Goal: Information Seeking & Learning: Learn about a topic

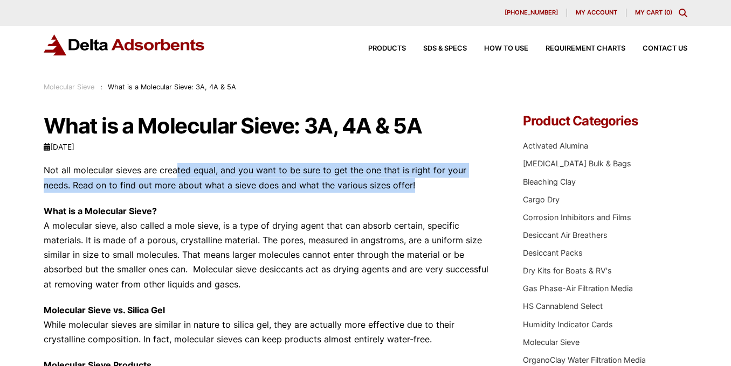
drag, startPoint x: 176, startPoint y: 172, endPoint x: 236, endPoint y: 197, distance: 64.7
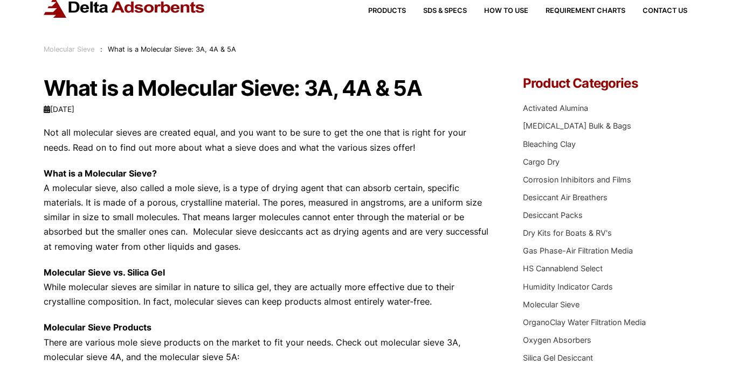
scroll to position [46, 0]
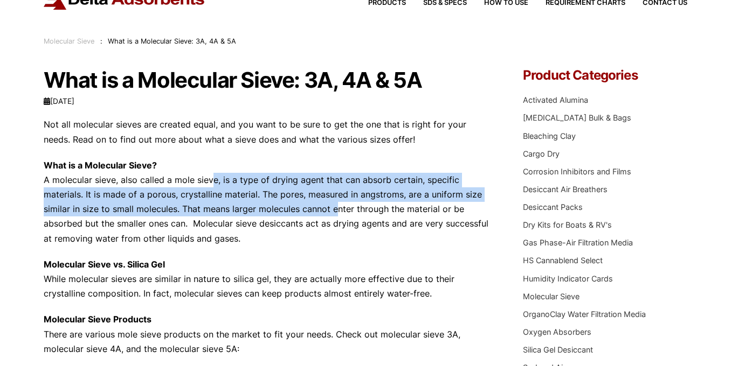
drag, startPoint x: 205, startPoint y: 184, endPoint x: 330, endPoint y: 214, distance: 129.0
click at [330, 214] on p "What is a Molecular Sieve? A molecular sieve, also called a mole sieve, is a ty…" at bounding box center [267, 202] width 447 height 88
click at [307, 212] on p "What is a Molecular Sieve? A molecular sieve, also called a mole sieve, is a ty…" at bounding box center [267, 202] width 447 height 88
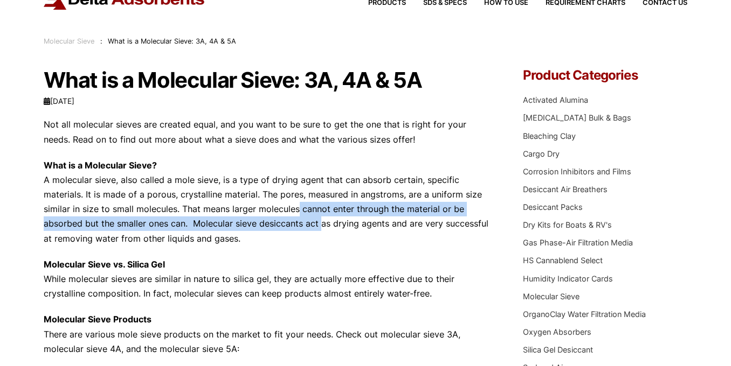
drag, startPoint x: 293, startPoint y: 212, endPoint x: 316, endPoint y: 223, distance: 25.5
click at [316, 223] on p "What is a Molecular Sieve? A molecular sieve, also called a mole sieve, is a ty…" at bounding box center [267, 202] width 447 height 88
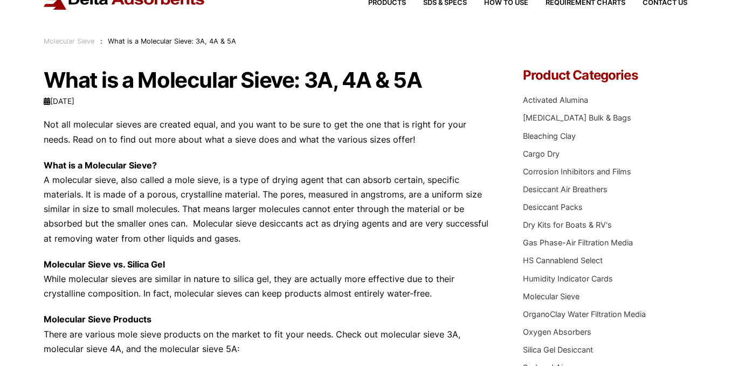
click at [311, 244] on p "What is a Molecular Sieve? A molecular sieve, also called a mole sieve, is a ty…" at bounding box center [267, 202] width 447 height 88
drag, startPoint x: 307, startPoint y: 227, endPoint x: 381, endPoint y: 227, distance: 73.8
click at [381, 227] on p "What is a Molecular Sieve? A molecular sieve, also called a mole sieve, is a ty…" at bounding box center [267, 202] width 447 height 88
click at [377, 241] on p "What is a Molecular Sieve? A molecular sieve, also called a mole sieve, is a ty…" at bounding box center [267, 202] width 447 height 88
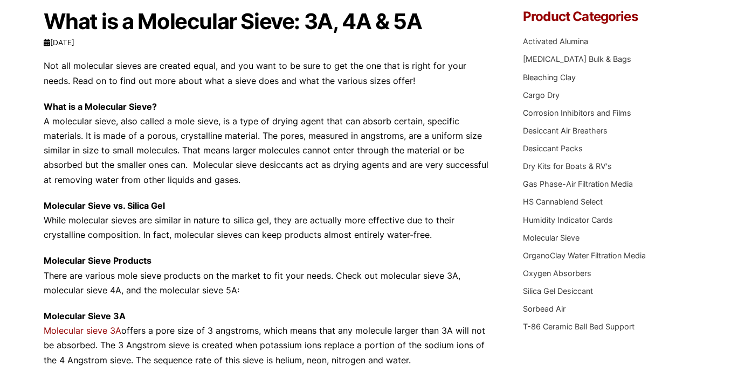
scroll to position [112, 0]
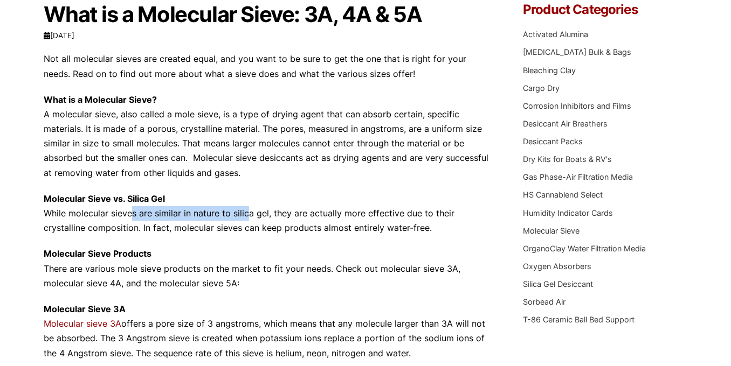
drag, startPoint x: 124, startPoint y: 215, endPoint x: 240, endPoint y: 215, distance: 115.8
click at [243, 215] on p "Molecular Sieve vs. Silica Gel While molecular sieves are similar in nature to …" at bounding box center [267, 214] width 447 height 44
click at [259, 213] on p "Molecular Sieve vs. Silica Gel While molecular sieves are similar in nature to …" at bounding box center [267, 214] width 447 height 44
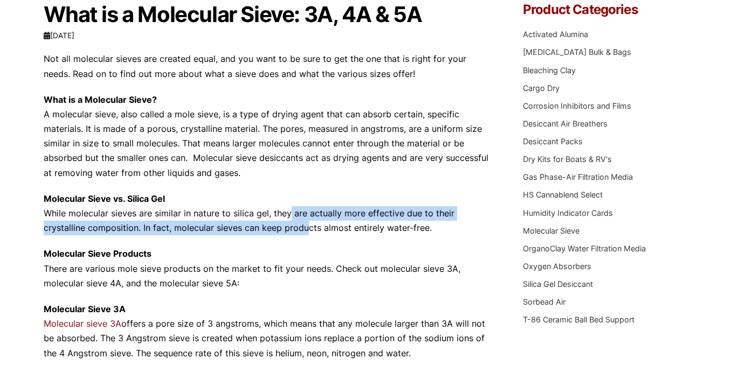
drag, startPoint x: 284, startPoint y: 213, endPoint x: 300, endPoint y: 228, distance: 21.3
click at [300, 227] on p "Molecular Sieve vs. Silica Gel While molecular sieves are similar in nature to …" at bounding box center [267, 214] width 447 height 44
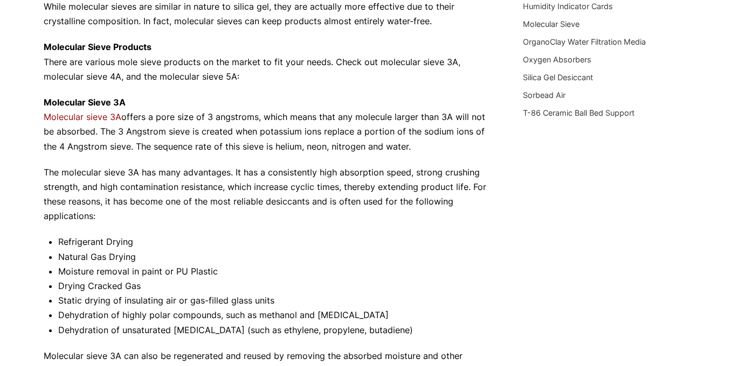
scroll to position [318, 0]
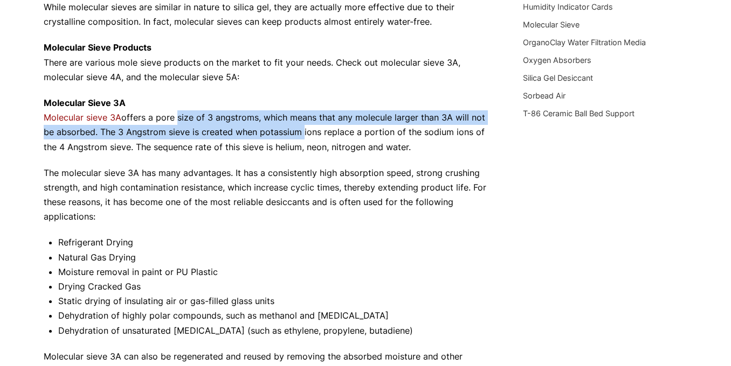
drag, startPoint x: 176, startPoint y: 121, endPoint x: 301, endPoint y: 133, distance: 125.5
click at [301, 133] on p "Molecular Sieve 3A Molecular sieve 3A offers a pore size of 3 angstroms, which …" at bounding box center [267, 125] width 447 height 59
click at [265, 137] on p "Molecular Sieve 3A Molecular sieve 3A offers a pore size of 3 angstroms, which …" at bounding box center [267, 125] width 447 height 59
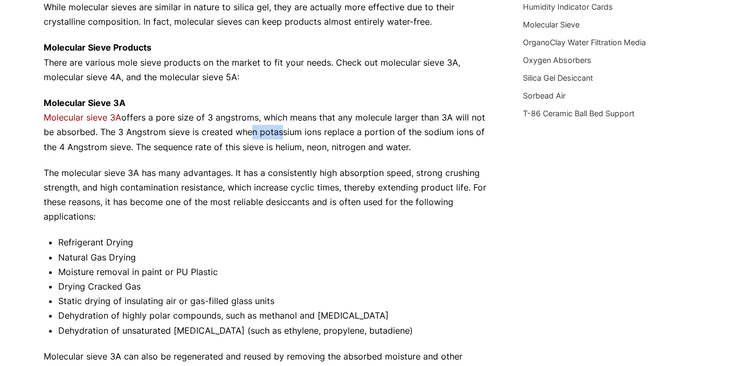
drag, startPoint x: 247, startPoint y: 137, endPoint x: 279, endPoint y: 134, distance: 31.9
click at [279, 134] on p "Molecular Sieve 3A Molecular sieve 3A offers a pore size of 3 angstroms, which …" at bounding box center [267, 125] width 447 height 59
drag, startPoint x: 242, startPoint y: 148, endPoint x: 336, endPoint y: 148, distance: 93.7
click at [337, 148] on p "Molecular Sieve 3A Molecular sieve 3A offers a pore size of 3 angstroms, which …" at bounding box center [267, 125] width 447 height 59
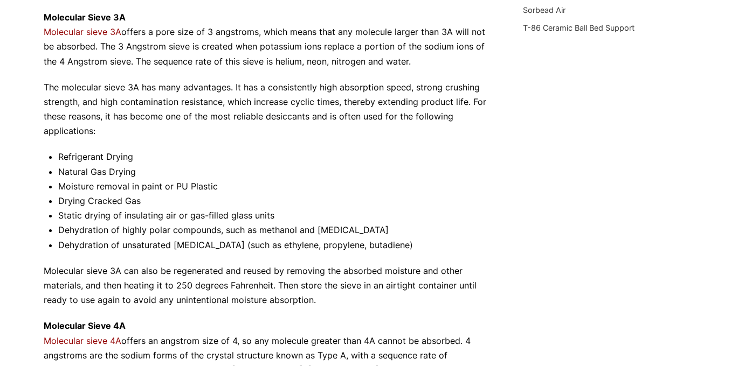
scroll to position [406, 0]
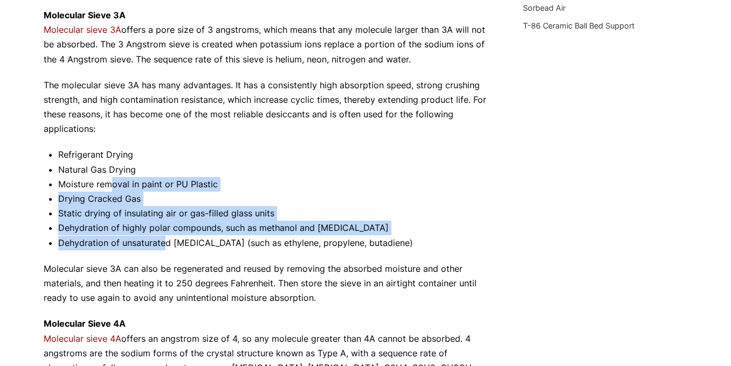
drag, startPoint x: 110, startPoint y: 184, endPoint x: 166, endPoint y: 245, distance: 83.1
click at [166, 245] on ul "Refrigerant Drying Natural Gas Drying Moisture removal in paint or PU Plastic D…" at bounding box center [274, 199] width 433 height 102
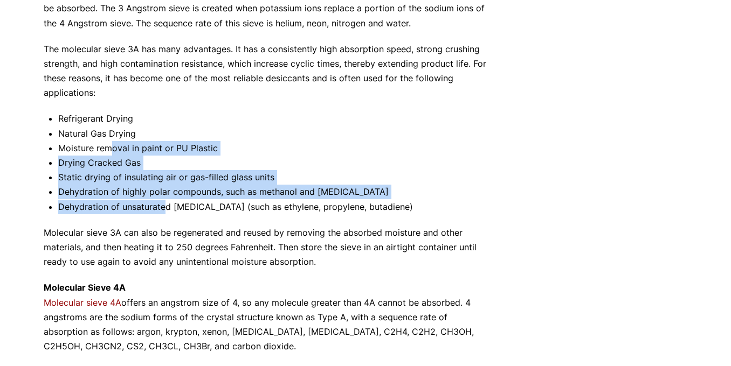
scroll to position [451, 0]
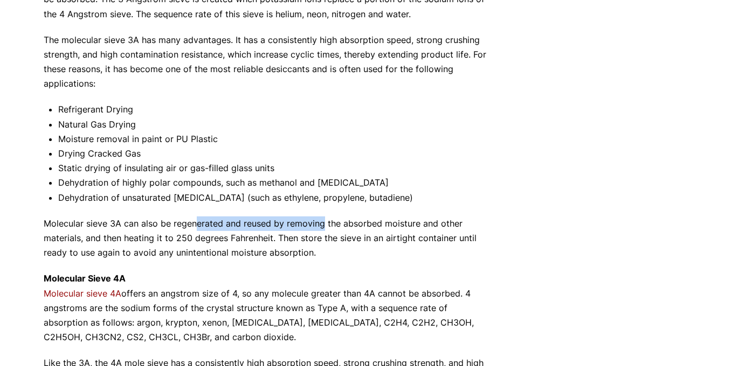
drag, startPoint x: 196, startPoint y: 224, endPoint x: 322, endPoint y: 226, distance: 126.6
click at [322, 226] on p "Molecular sieve 3A can also be regenerated and reused by removing the absorbed …" at bounding box center [267, 239] width 447 height 44
click at [338, 226] on p "Molecular sieve 3A can also be regenerated and reused by removing the absorbed …" at bounding box center [267, 239] width 447 height 44
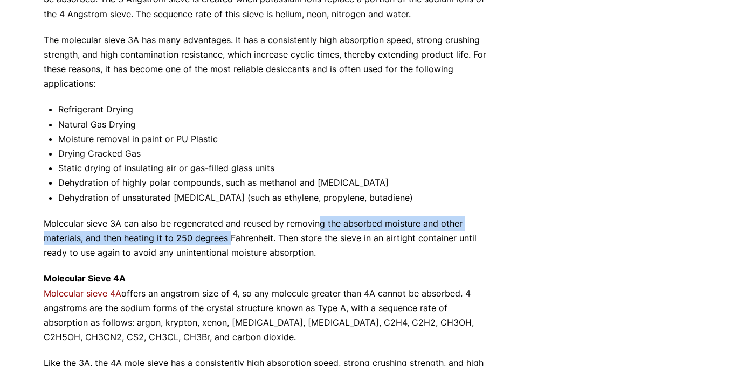
drag, startPoint x: 318, startPoint y: 226, endPoint x: 228, endPoint y: 236, distance: 90.0
click at [228, 236] on p "Molecular sieve 3A can also be regenerated and reused by removing the absorbed …" at bounding box center [267, 239] width 447 height 44
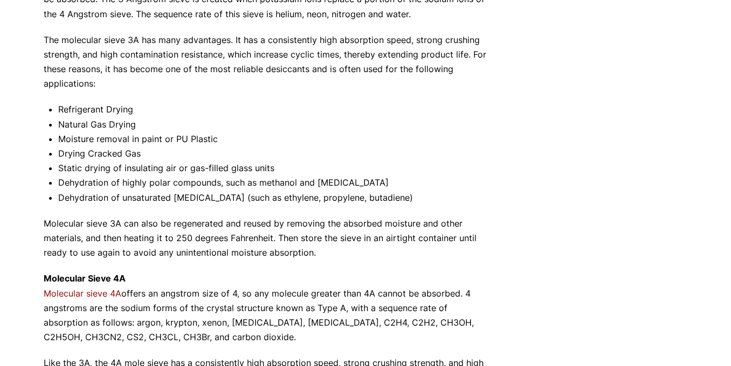
click at [241, 241] on p "Molecular sieve 3A can also be regenerated and reused by removing the absorbed …" at bounding box center [267, 239] width 447 height 44
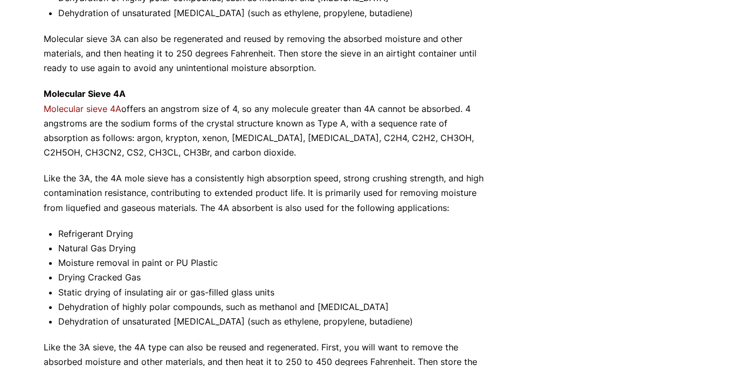
scroll to position [635, 0]
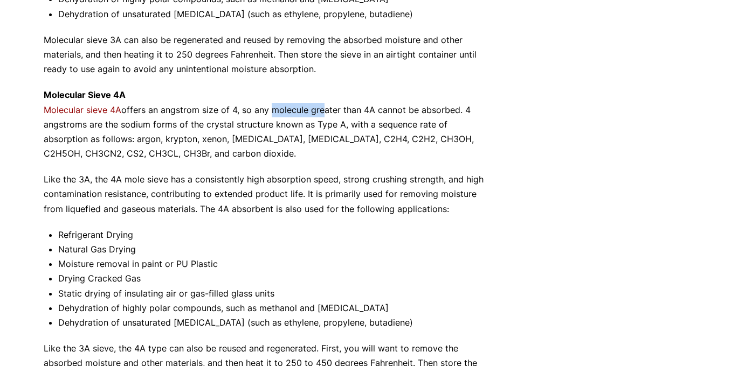
drag, startPoint x: 268, startPoint y: 113, endPoint x: 317, endPoint y: 113, distance: 49.0
click at [318, 113] on p "Molecular Sieve 4A Molecular sieve 4A offers an angstrom size of 4, so any mole…" at bounding box center [267, 124] width 447 height 73
click at [332, 113] on p "Molecular Sieve 4A Molecular sieve 4A offers an angstrom size of 4, so any mole…" at bounding box center [267, 124] width 447 height 73
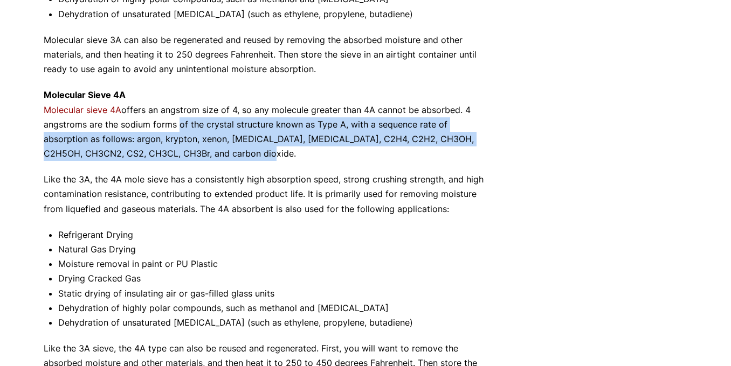
drag, startPoint x: 176, startPoint y: 130, endPoint x: 210, endPoint y: 157, distance: 43.0
click at [210, 157] on p "Molecular Sieve 4A Molecular sieve 4A offers an angstrom size of 4, so any mole…" at bounding box center [267, 124] width 447 height 73
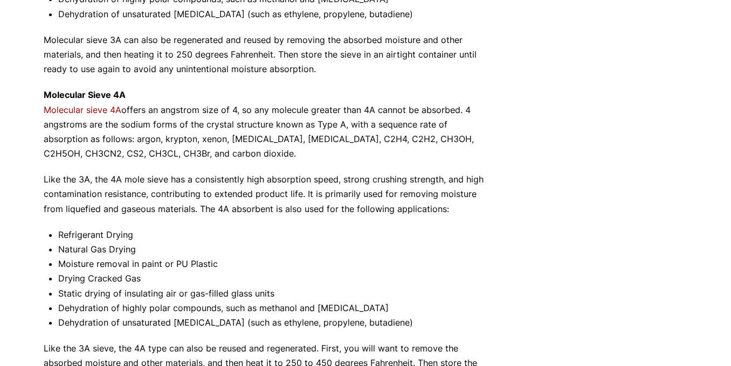
click at [183, 171] on div "Not all molecular sieves are created equal, and you want to be sure to get the …" at bounding box center [267, 88] width 447 height 1118
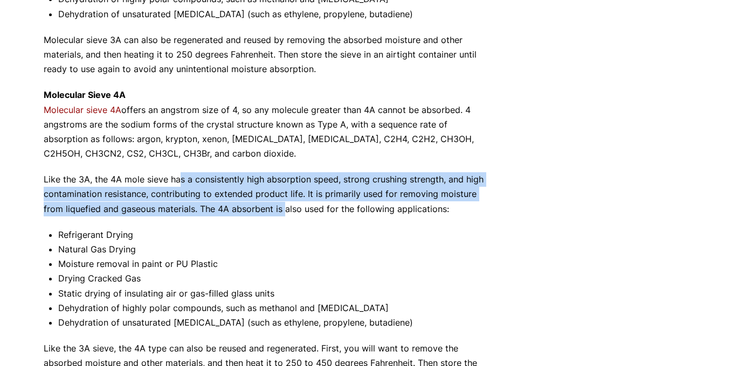
drag, startPoint x: 179, startPoint y: 180, endPoint x: 284, endPoint y: 214, distance: 110.6
click at [284, 214] on p "Like the 3A, the 4A mole sieve has a consistently high absorption speed, strong…" at bounding box center [267, 194] width 447 height 44
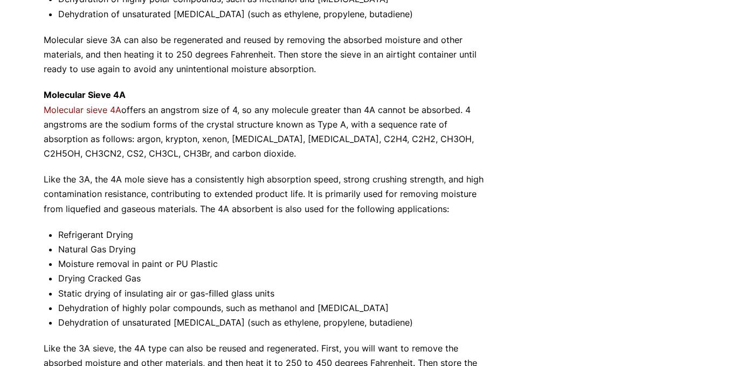
click at [308, 243] on li "Natural Gas Drying" at bounding box center [274, 249] width 433 height 15
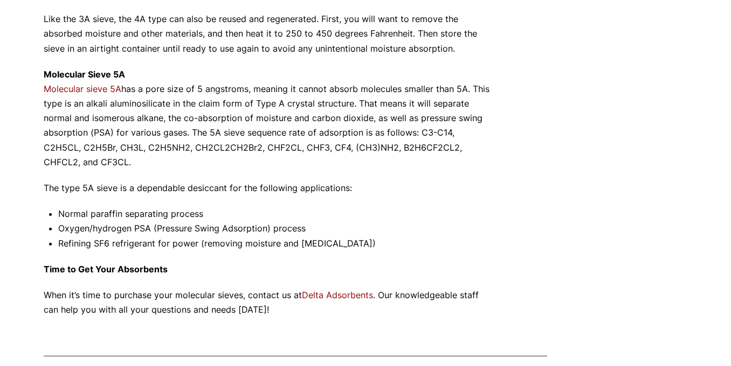
scroll to position [964, 0]
